Goal: Transaction & Acquisition: Purchase product/service

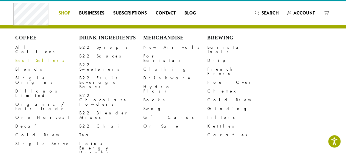
scroll to position [8, 0]
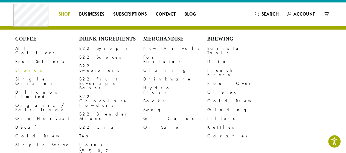
click at [24, 66] on link "Blends" at bounding box center [47, 70] width 64 height 9
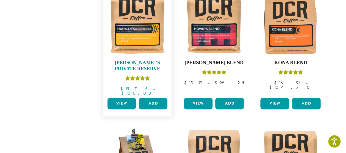
scroll to position [355, 0]
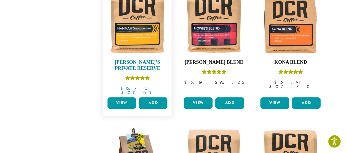
click at [141, 19] on img at bounding box center [137, 23] width 63 height 63
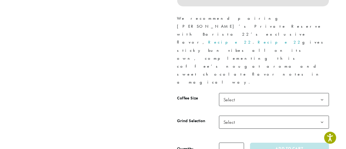
scroll to position [259, 0]
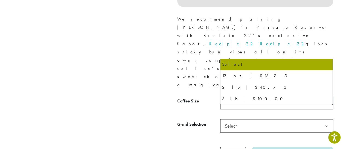
click at [243, 96] on span "Select" at bounding box center [276, 102] width 113 height 13
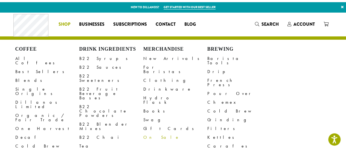
scroll to position [50, 0]
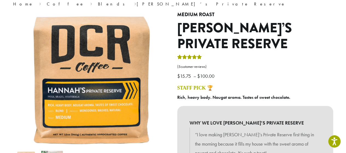
scroll to position [0, 0]
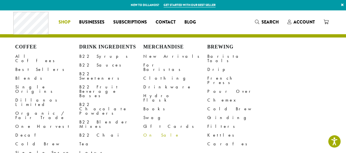
click at [151, 131] on link "On Sale" at bounding box center [175, 135] width 64 height 9
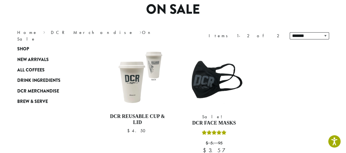
scroll to position [49, 0]
click at [39, 90] on span "DCR Merchandise" at bounding box center [38, 91] width 42 height 7
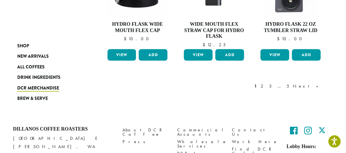
scroll to position [490, 0]
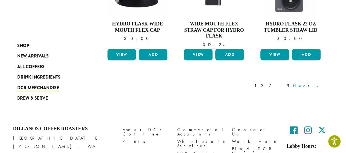
click at [314, 83] on link "Next »" at bounding box center [307, 85] width 31 height 7
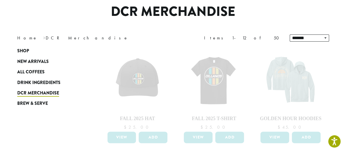
scroll to position [48, 0]
